Goal: Find specific page/section: Find specific page/section

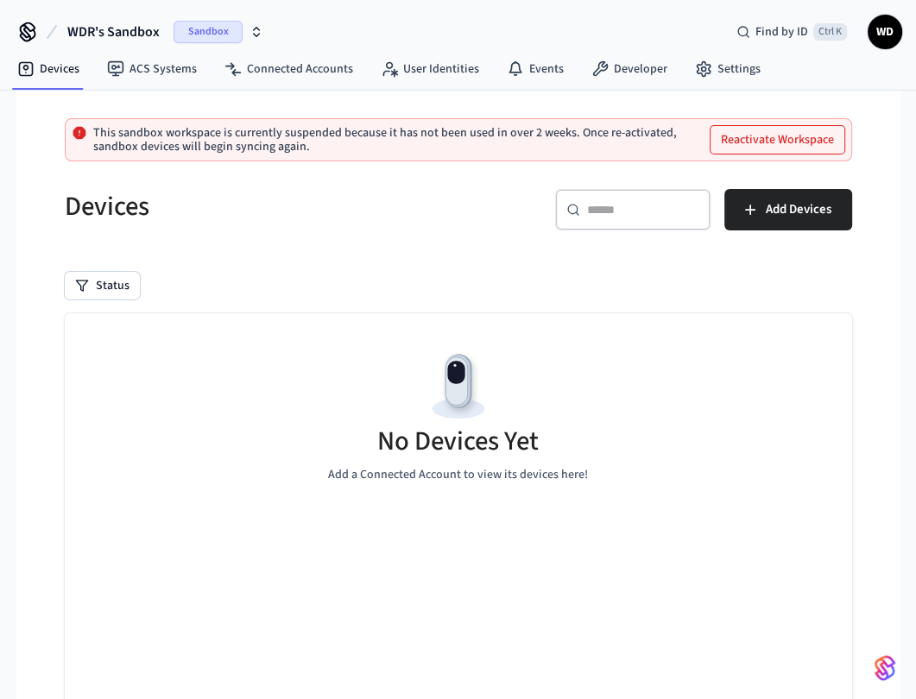
click at [219, 29] on span "Sandbox" at bounding box center [208, 32] width 69 height 22
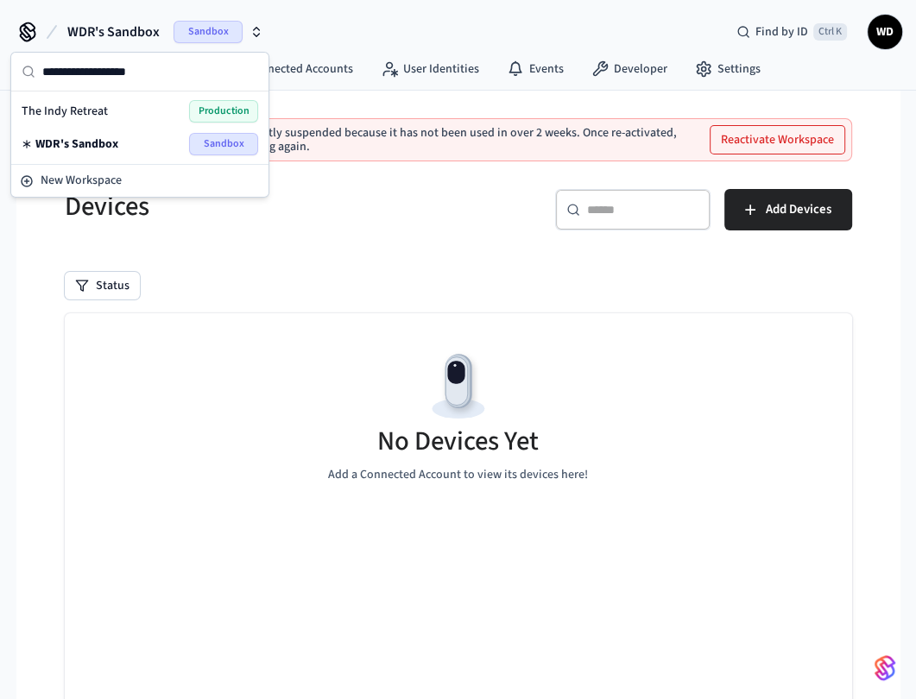
click at [225, 106] on span "Production" at bounding box center [223, 111] width 69 height 22
